Goal: Task Accomplishment & Management: Manage account settings

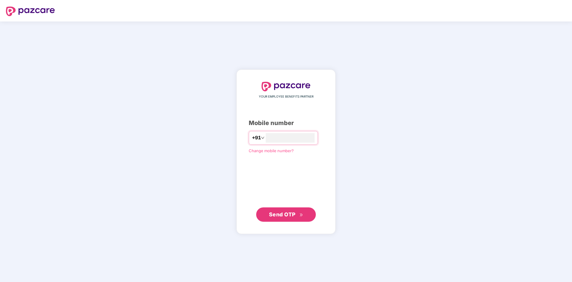
type input "**********"
click at [281, 212] on span "Send OTP" at bounding box center [282, 214] width 27 height 6
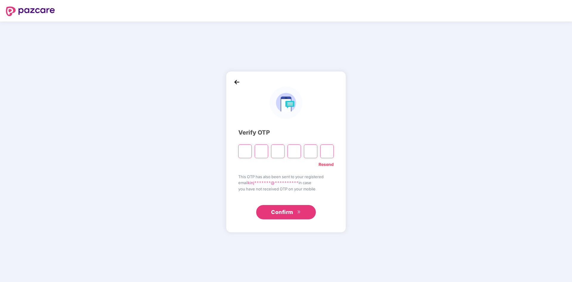
type input "*"
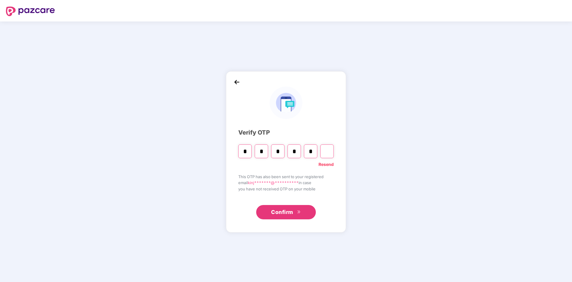
type input "*"
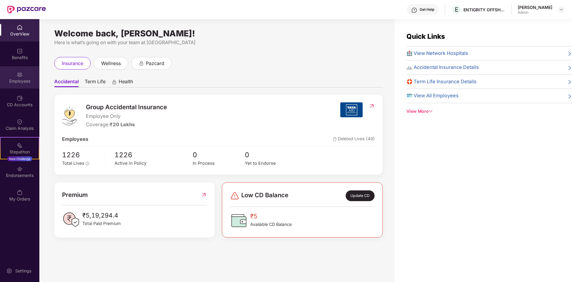
click at [19, 76] on img at bounding box center [20, 75] width 6 height 6
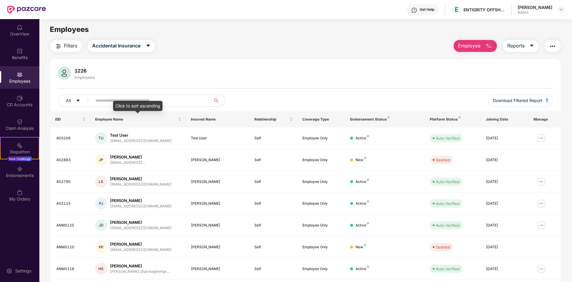
click at [131, 102] on div "Click to sort ascending" at bounding box center [138, 106] width 50 height 10
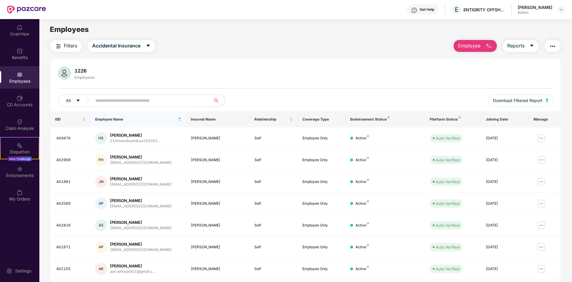
click at [188, 96] on input "text" at bounding box center [148, 100] width 107 height 9
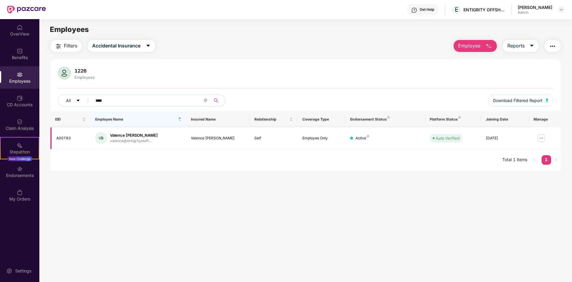
type input "****"
click at [541, 137] on img at bounding box center [542, 138] width 10 height 10
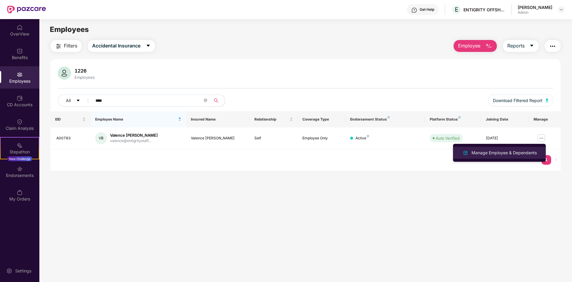
click at [473, 152] on div "Manage Employee & Dependents" at bounding box center [504, 152] width 68 height 7
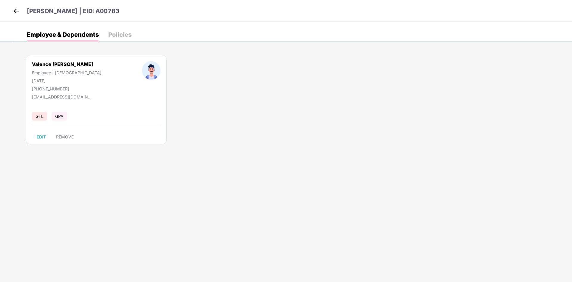
click at [122, 32] on div "Policies" at bounding box center [119, 35] width 23 height 6
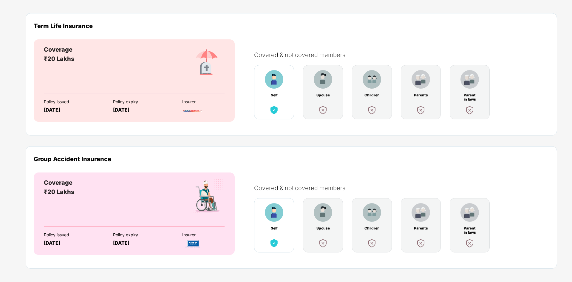
scroll to position [48, 0]
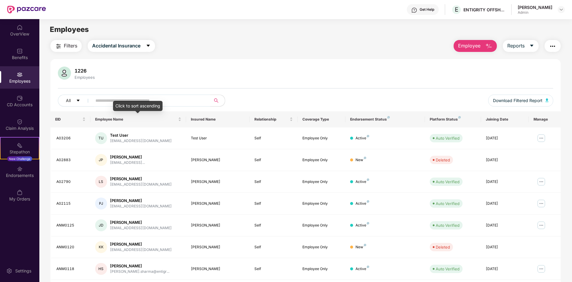
click at [134, 102] on div "Click to sort ascending" at bounding box center [138, 106] width 50 height 10
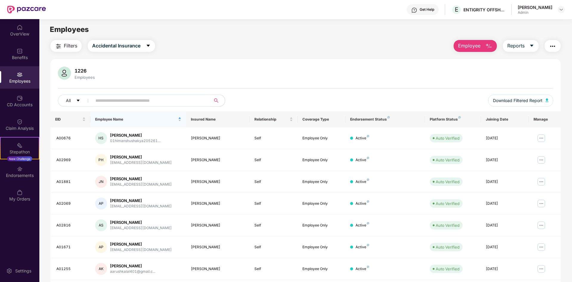
click at [180, 98] on input "text" at bounding box center [148, 100] width 107 height 9
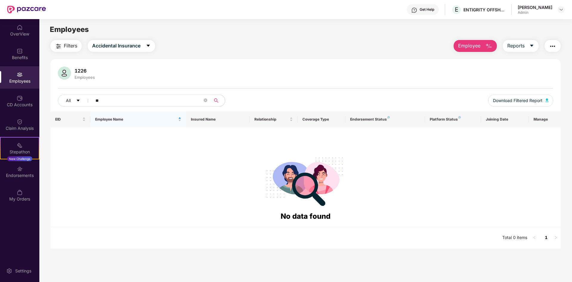
type input "*"
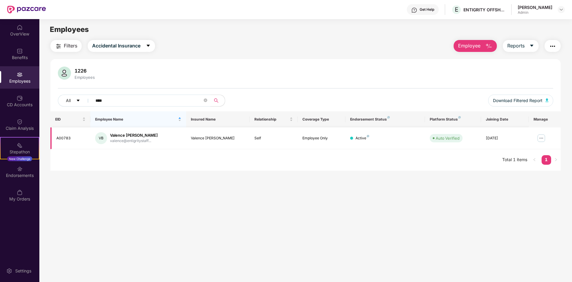
type input "****"
click at [542, 138] on img at bounding box center [542, 138] width 10 height 10
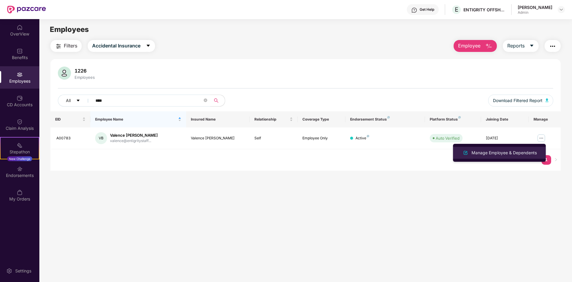
click at [516, 155] on div "Manage Employee & Dependents" at bounding box center [504, 152] width 68 height 7
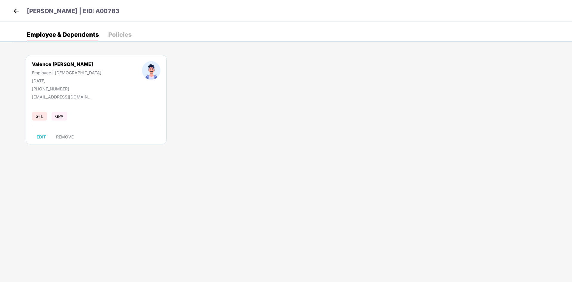
click at [119, 34] on div "Policies" at bounding box center [119, 35] width 23 height 6
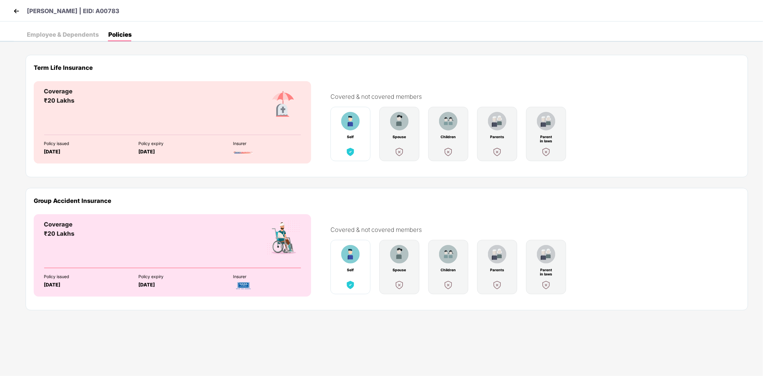
click at [17, 10] on img at bounding box center [16, 11] width 9 height 9
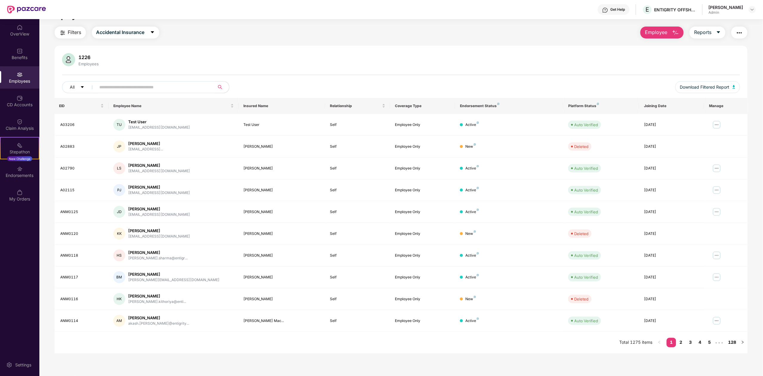
scroll to position [19, 0]
